Goal: Task Accomplishment & Management: Manage account settings

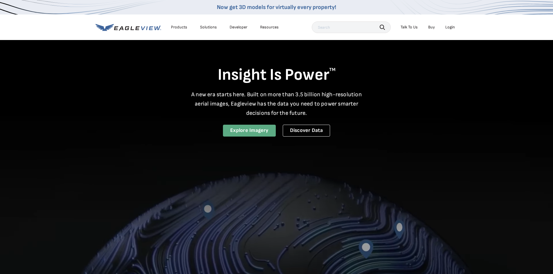
click at [253, 128] on link "Explore Imagery" at bounding box center [249, 131] width 53 height 12
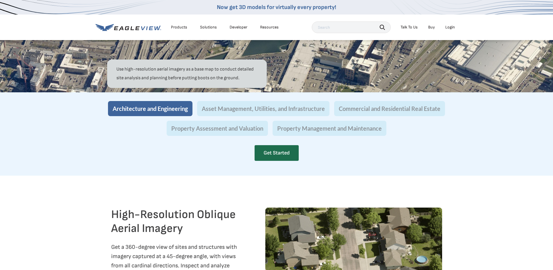
scroll to position [552, 0]
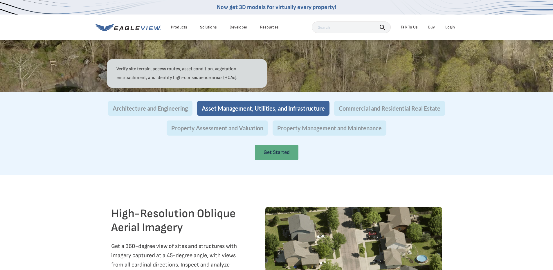
click at [277, 160] on link "Get Started" at bounding box center [277, 152] width 44 height 15
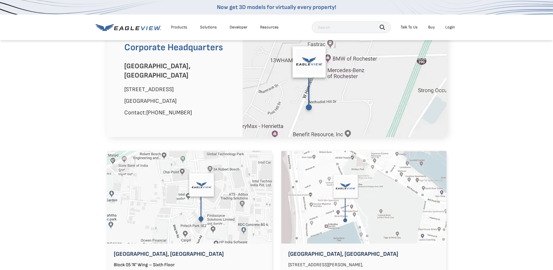
scroll to position [319, 0]
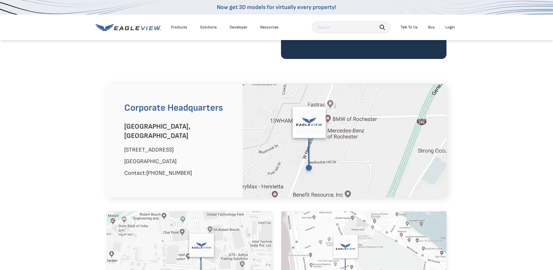
click at [450, 26] on div "Login" at bounding box center [450, 27] width 10 height 5
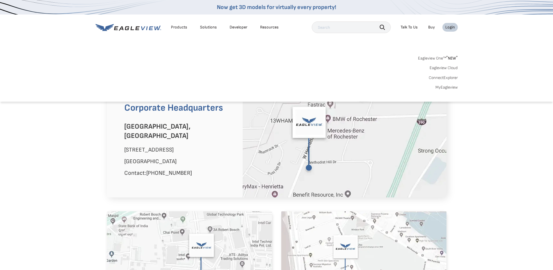
click at [435, 58] on link "Eagleview One™ * NEW *" at bounding box center [438, 57] width 40 height 7
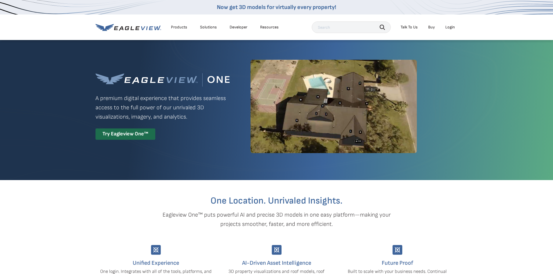
click at [452, 28] on div "Login" at bounding box center [450, 27] width 10 height 5
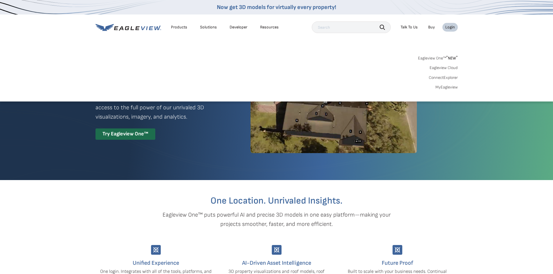
click at [439, 87] on link "MyEagleview" at bounding box center [446, 87] width 22 height 5
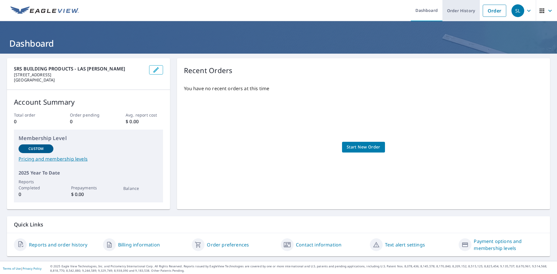
click at [454, 10] on link "Order History" at bounding box center [461, 10] width 37 height 21
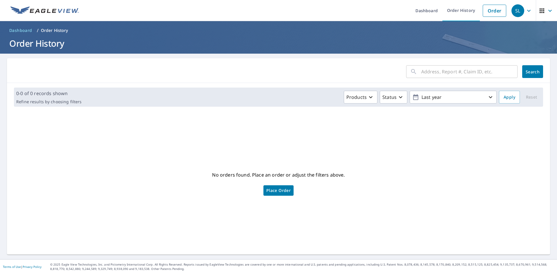
click at [526, 10] on icon "button" at bounding box center [529, 10] width 7 height 7
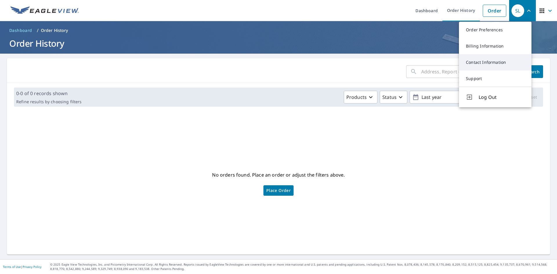
click at [487, 60] on link "Contact Information" at bounding box center [495, 62] width 73 height 16
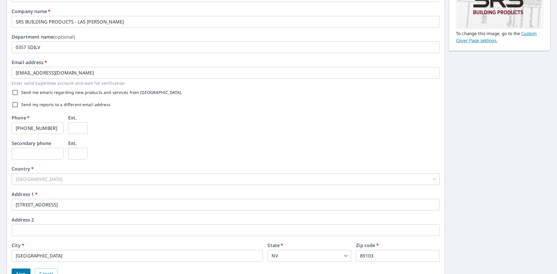
scroll to position [76, 0]
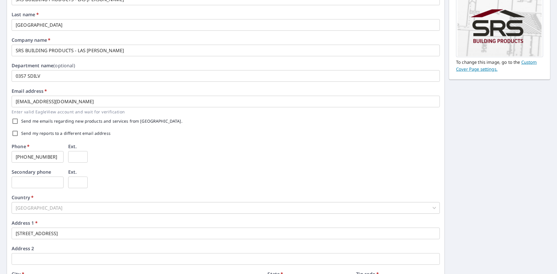
click at [98, 53] on input "SRS BUILDING PRODUCTS - LAS VEGA" at bounding box center [226, 51] width 428 height 12
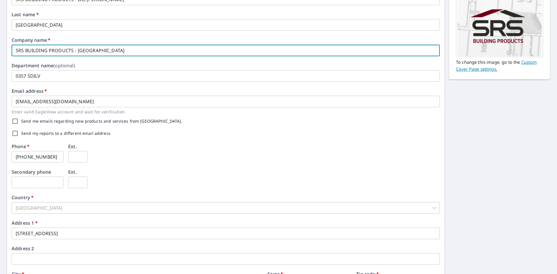
type input "SRS BUILDING PRODUCTS - LAS VEGAS"
click at [15, 135] on input "Send my reports to a different email address" at bounding box center [15, 133] width 12 height 12
checkbox input "true"
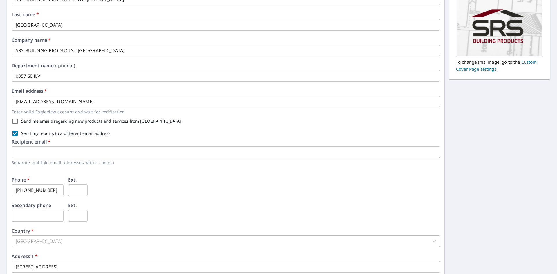
click at [16, 153] on input "text" at bounding box center [226, 153] width 428 height 12
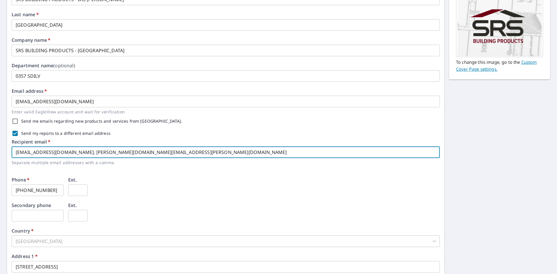
click at [65, 152] on input "clopez@srsicorp.com, jessy.williams@srsbuildingproducts.com" at bounding box center [226, 153] width 428 height 12
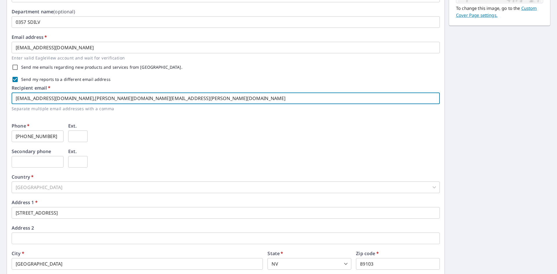
scroll to position [0, 0]
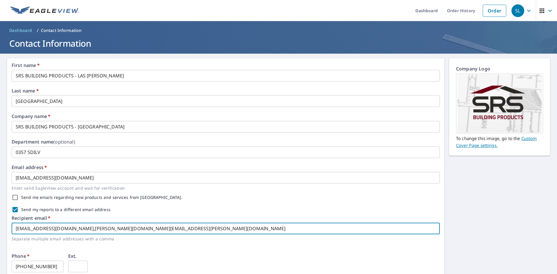
type input "clopez@srsicorp.com,jessy.williams@srsbuildingproducts.com"
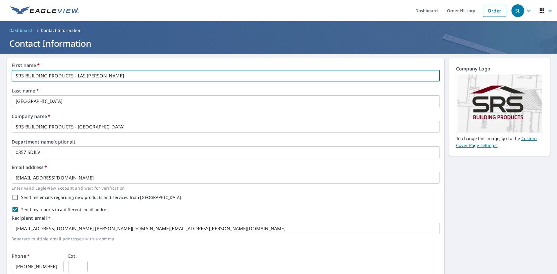
click at [101, 75] on input "SRS BUILDING PRODUCTS - LAS VEGA" at bounding box center [226, 76] width 428 height 12
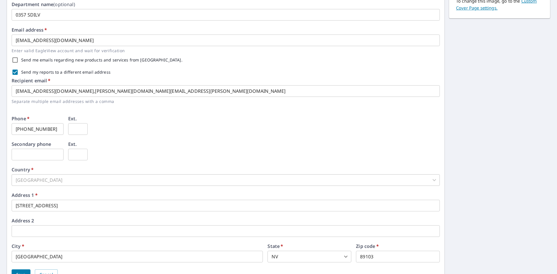
scroll to position [168, 0]
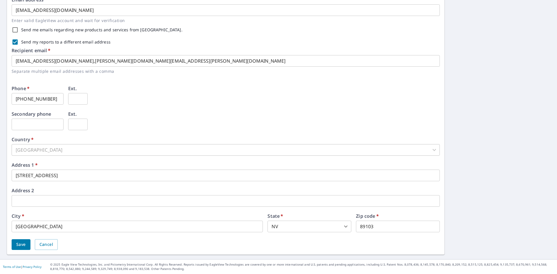
type input "SRS BUILDING PRODUCTS - LAS VEGAS"
drag, startPoint x: 25, startPoint y: 246, endPoint x: 25, endPoint y: 253, distance: 6.1
click at [25, 253] on div "First name   * SRS BUILDING PRODUCTS - LAS VEGAS ​ Last name   * Las Vegas ​ Co…" at bounding box center [226, 73] width 438 height 364
click at [15, 243] on button "Save" at bounding box center [21, 244] width 19 height 11
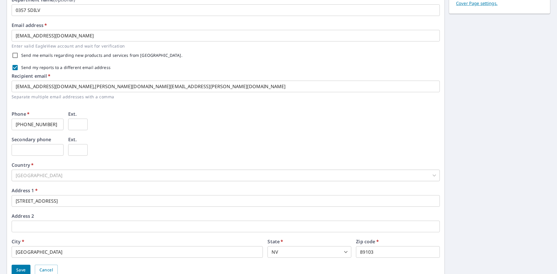
scroll to position [174, 0]
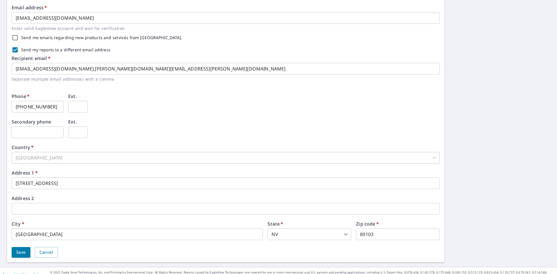
click at [23, 157] on div "[GEOGRAPHIC_DATA]" at bounding box center [226, 158] width 428 height 12
click at [93, 176] on div "Address 1   * 4255 S Valley View Blvd ​" at bounding box center [226, 180] width 428 height 19
click at [50, 235] on input "Las Vegas" at bounding box center [137, 235] width 251 height 12
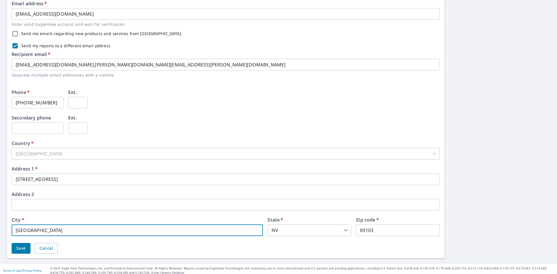
scroll to position [182, 0]
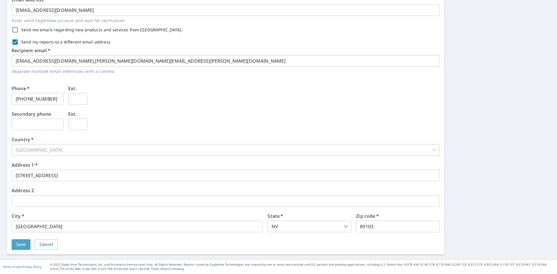
click at [20, 244] on span "Save" at bounding box center [21, 244] width 10 height 7
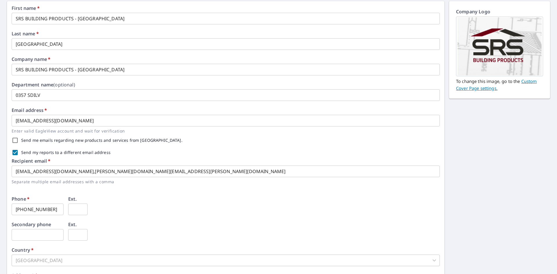
scroll to position [87, 0]
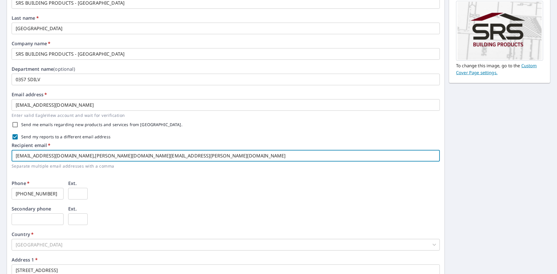
click at [64, 155] on input "clopez@srsicorp.com,jessy.williams@srsbuildingproducts.com" at bounding box center [226, 156] width 428 height 12
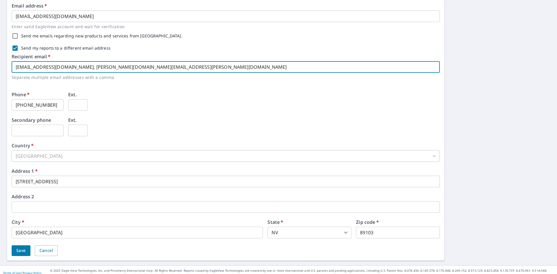
scroll to position [182, 0]
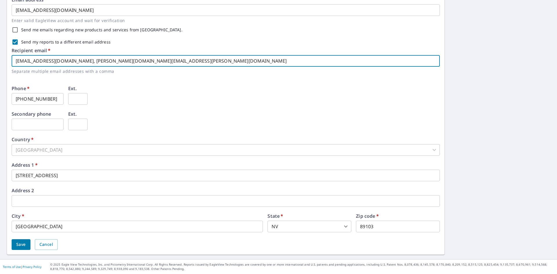
type input "clopez@srsicorp.com, jessy.williams@srsbuildingproducts.com"
click at [21, 245] on span "Save" at bounding box center [21, 244] width 10 height 7
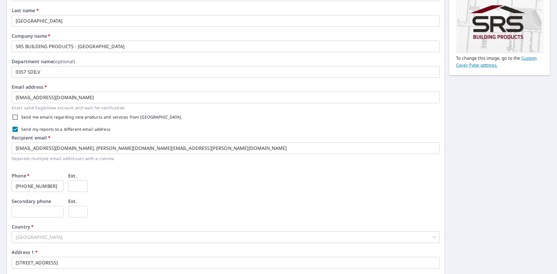
scroll to position [66, 0]
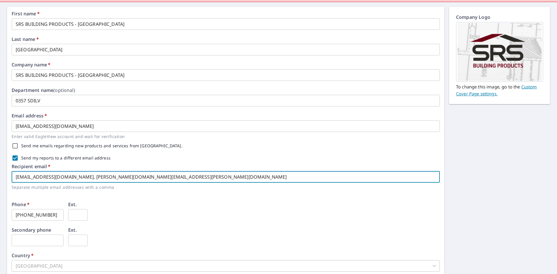
click at [156, 176] on input "clopez@srsicorp.com, jessy.williams@srsbuildingproducts.com" at bounding box center [226, 177] width 428 height 12
paste input "OrdersLasVegas@srsbuildingproducts.com"
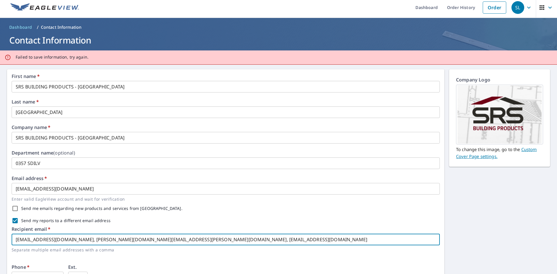
scroll to position [0, 0]
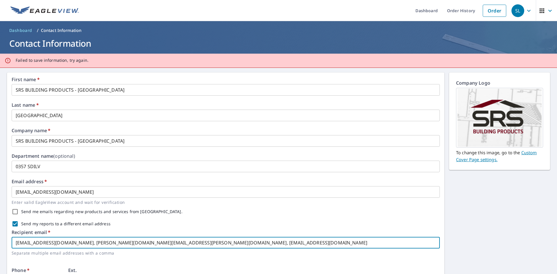
type input "clopez@srsicorp.com, jessy.williams@srsbuildingproducts.com, OrdersLasVegas@srs…"
click at [103, 91] on input "SRS BUILDING PRODUCTS - LAS VEGAS" at bounding box center [226, 90] width 428 height 12
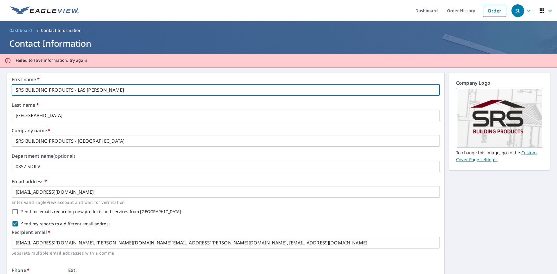
type input "SRS BUILDING PRODUCTS - LAS VEGA"
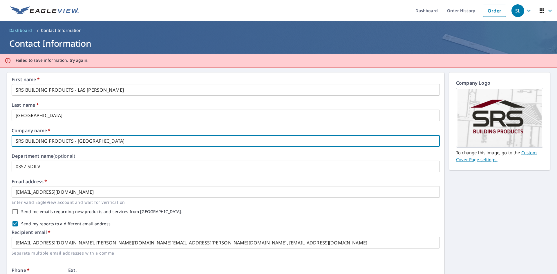
click at [107, 141] on input "SRS BUILDING PRODUCTS - LAS VEGAS" at bounding box center [226, 141] width 428 height 12
type input "SRS BUILDING PRODUCTS - LAS VEGA"
click at [162, 183] on div "Email address   * SDILV0357@SRSICORP.COM ​ Enter valid EagleView account and wa…" at bounding box center [226, 192] width 428 height 26
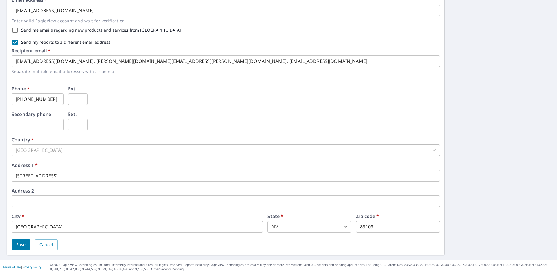
scroll to position [182, 0]
click at [28, 151] on div "[GEOGRAPHIC_DATA]" at bounding box center [226, 150] width 428 height 12
click at [43, 149] on div "[GEOGRAPHIC_DATA]" at bounding box center [226, 150] width 428 height 12
click at [44, 150] on div "[GEOGRAPHIC_DATA]" at bounding box center [226, 150] width 428 height 12
click at [23, 243] on span "Save" at bounding box center [21, 244] width 10 height 7
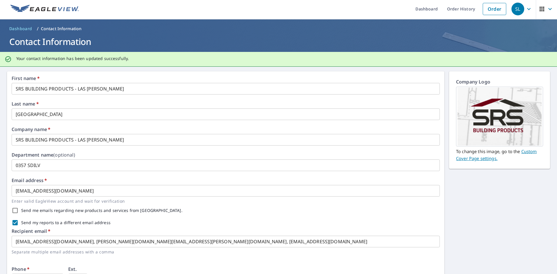
scroll to position [0, 0]
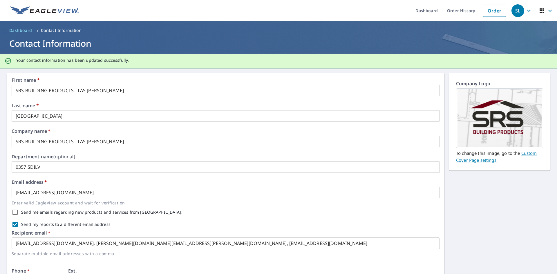
click at [37, 10] on img at bounding box center [44, 10] width 69 height 9
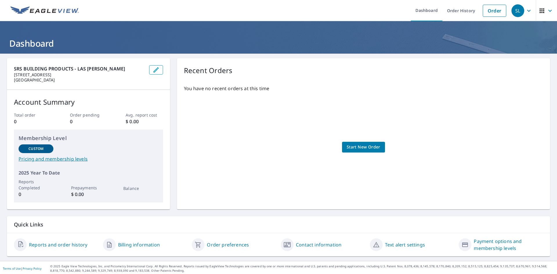
click at [526, 10] on icon "button" at bounding box center [529, 10] width 7 height 7
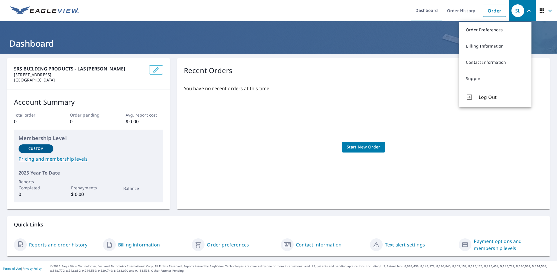
click at [526, 9] on icon "button" at bounding box center [529, 10] width 7 height 7
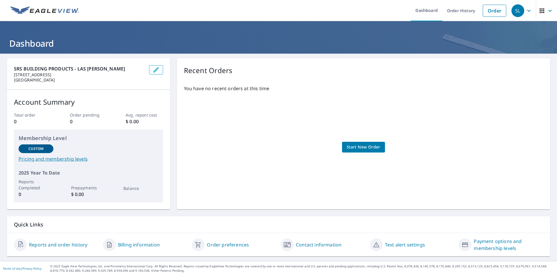
click at [547, 9] on icon "button" at bounding box center [550, 10] width 7 height 7
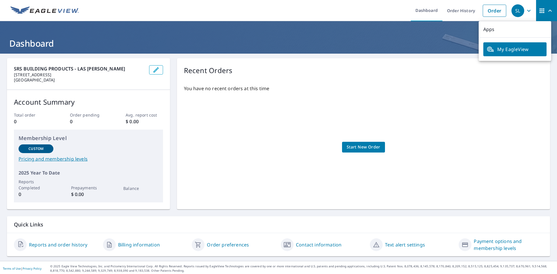
click at [547, 9] on icon "button" at bounding box center [550, 10] width 7 height 7
